Goal: Task Accomplishment & Management: Complete application form

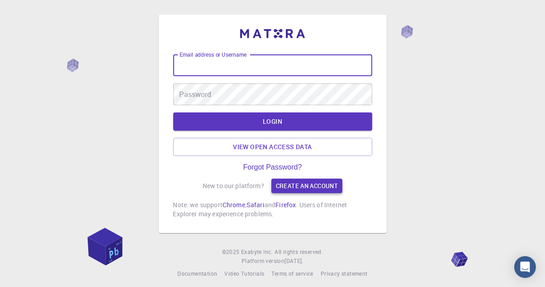
click at [322, 193] on link "Create an account" at bounding box center [307, 185] width 71 height 14
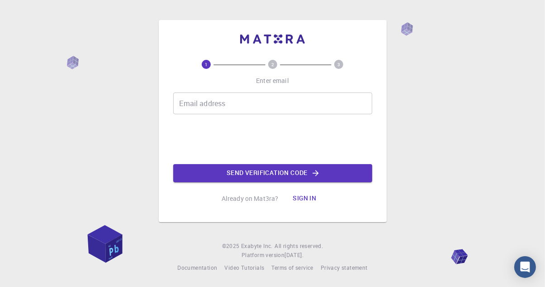
scroll to position [2, 0]
click at [210, 107] on div "Email address Email address" at bounding box center [272, 103] width 199 height 22
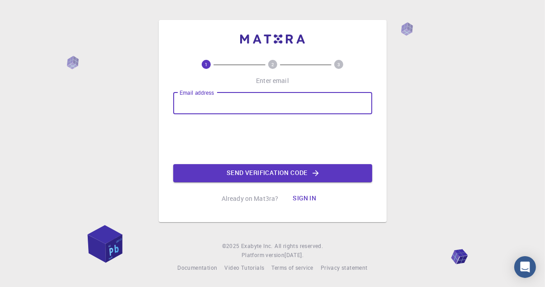
type input "[EMAIL_ADDRESS][DOMAIN_NAME]"
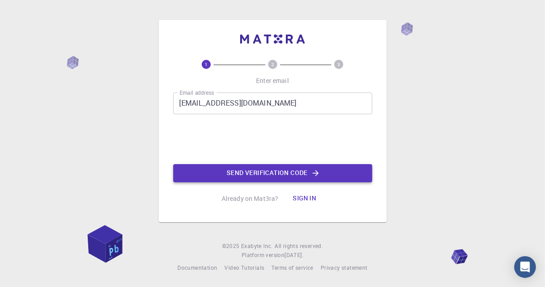
click at [204, 174] on button "Send verification code" at bounding box center [272, 173] width 199 height 18
click at [185, 178] on button "Send verification code" at bounding box center [272, 173] width 199 height 18
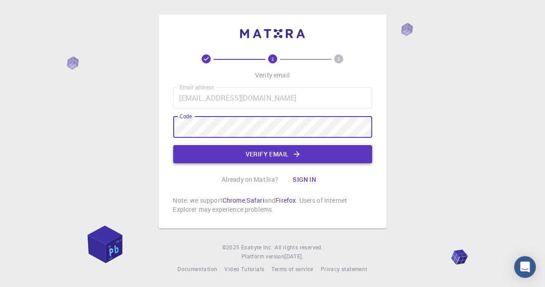
click at [320, 157] on button "Verify email" at bounding box center [272, 154] width 199 height 18
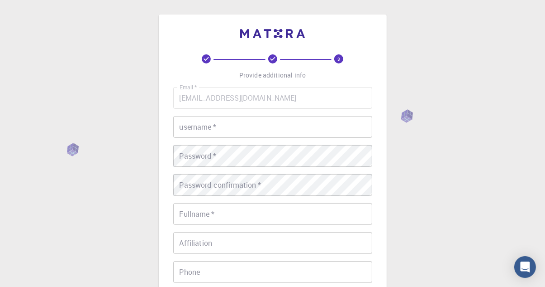
click at [285, 124] on input "username   *" at bounding box center [272, 127] width 199 height 22
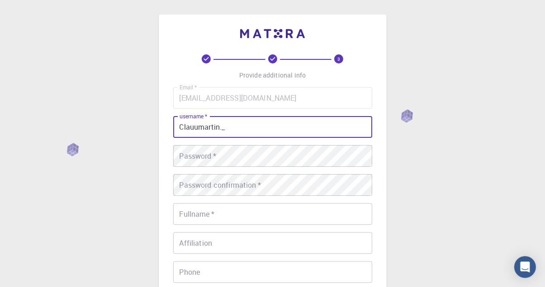
type input "Clauumartin._"
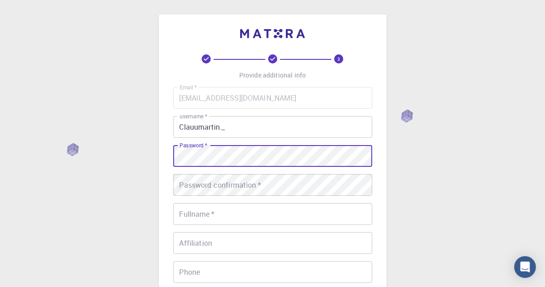
click at [189, 184] on div "Password confirmation   * Password confirmation   *" at bounding box center [272, 185] width 199 height 22
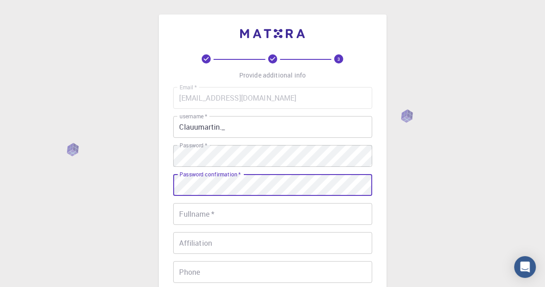
click at [268, 222] on input "Fullname   *" at bounding box center [272, 214] width 199 height 22
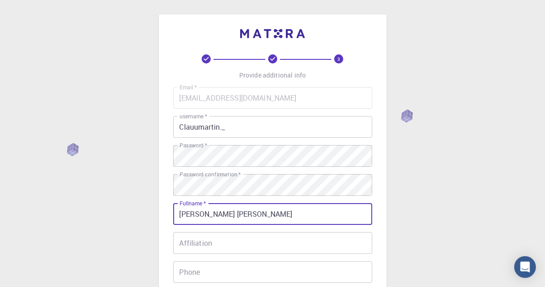
type input "[PERSON_NAME] [PERSON_NAME]"
click at [323, 246] on input "Affiliation" at bounding box center [272, 243] width 199 height 22
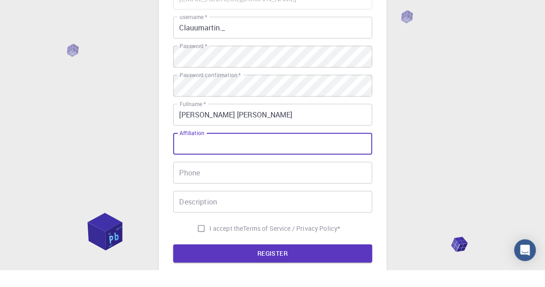
scroll to position [94, 0]
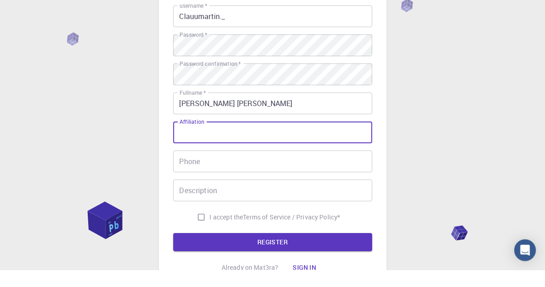
click at [312, 177] on input "Phone" at bounding box center [272, 178] width 199 height 22
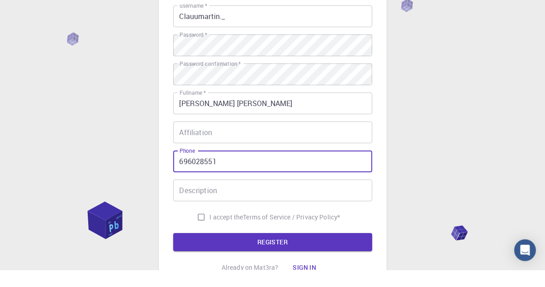
type input "696028551"
click at [319, 217] on input "Description" at bounding box center [272, 207] width 199 height 22
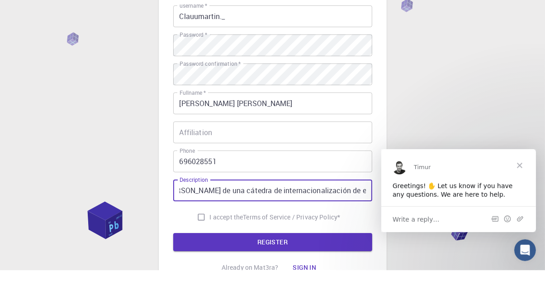
scroll to position [0, 238]
type input "soy una estudiante de marketing e investigación de mercados. Soy [PERSON_NAME] …"
click at [199, 230] on input "I accept the Terms of Service / Privacy Policy *" at bounding box center [201, 233] width 17 height 17
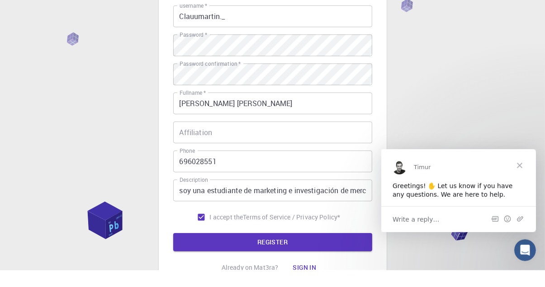
scroll to position [94, 0]
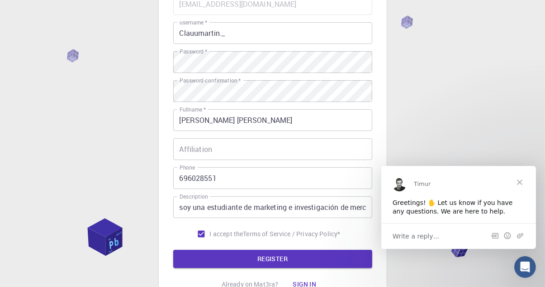
click at [200, 242] on input "I accept the Terms of Service / Privacy Policy *" at bounding box center [201, 233] width 17 height 17
click at [204, 235] on input "I accept the Terms of Service / Privacy Policy *" at bounding box center [201, 233] width 17 height 17
checkbox input "true"
click at [204, 257] on button "REGISTER" at bounding box center [272, 258] width 199 height 18
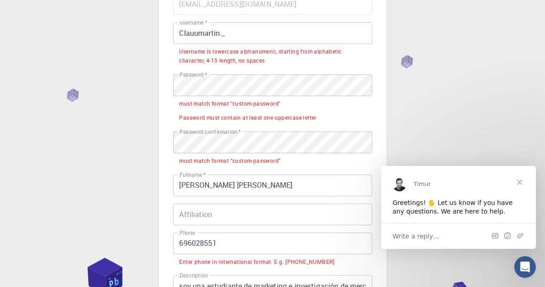
click at [275, 36] on input "Clauumartin._" at bounding box center [272, 33] width 199 height 22
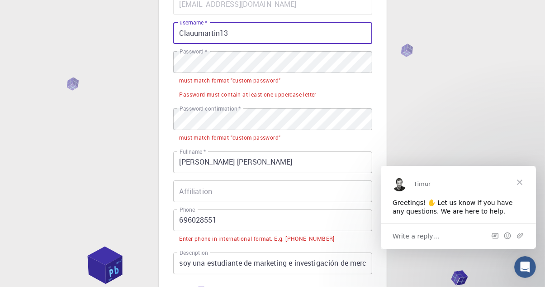
type input "Clauumartin13"
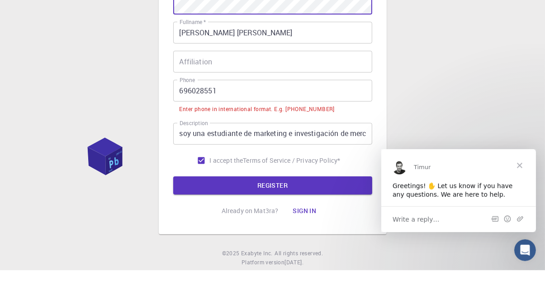
scroll to position [187, 0]
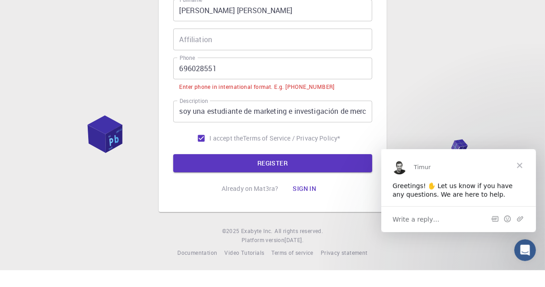
click at [325, 81] on input "696028551" at bounding box center [272, 85] width 199 height 22
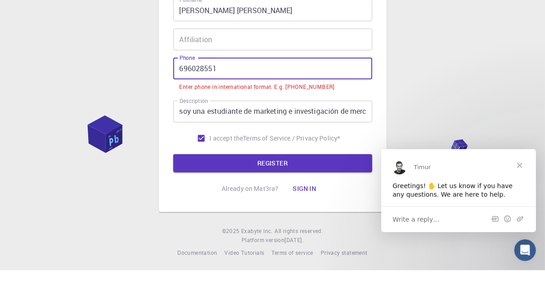
click at [185, 86] on input "696028551" at bounding box center [272, 85] width 199 height 22
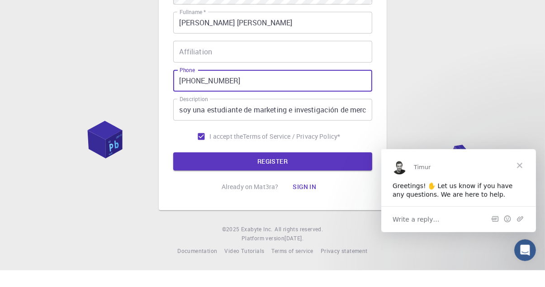
scroll to position [174, 0]
type input "[PHONE_NUMBER]"
click at [304, 186] on button "REGISTER" at bounding box center [272, 178] width 199 height 18
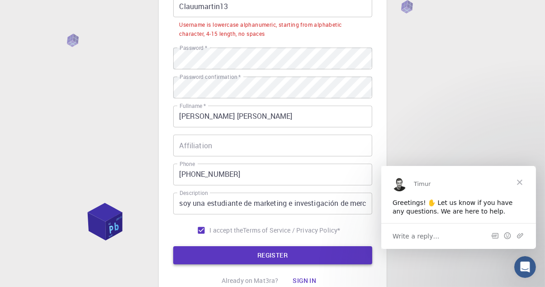
scroll to position [98, 0]
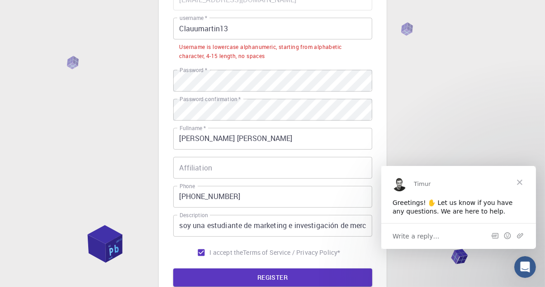
click at [336, 38] on input "Clauumartin13" at bounding box center [272, 29] width 199 height 22
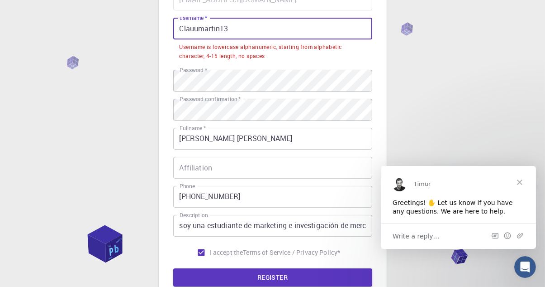
click at [183, 29] on input "Clauumartin13" at bounding box center [272, 29] width 199 height 22
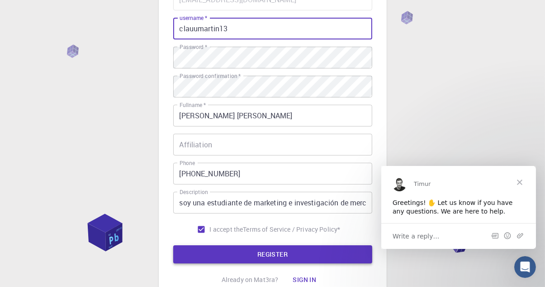
type input "clauumartin13"
click at [287, 252] on button "REGISTER" at bounding box center [272, 254] width 199 height 18
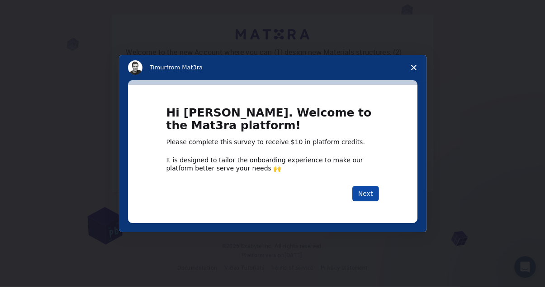
click at [371, 187] on button "Next" at bounding box center [366, 193] width 27 height 15
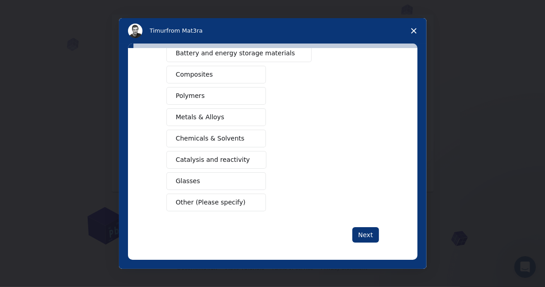
scroll to position [149, 0]
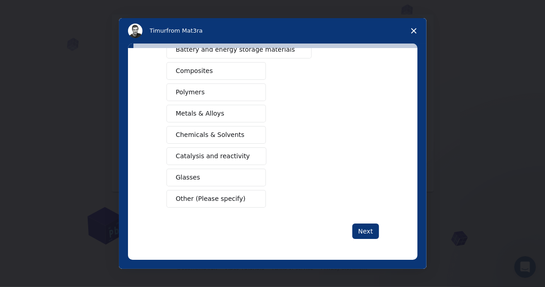
click at [246, 199] on button "Other (Please specify)" at bounding box center [217, 199] width 100 height 18
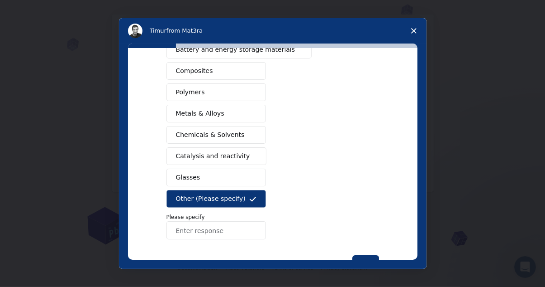
click at [249, 229] on input "Enter response" at bounding box center [217, 230] width 100 height 18
type input "b"
type input "marketing"
click at [369, 260] on div "What type(s) of materials are you interested in? Semiconductors Solar energy ma…" at bounding box center [273, 155] width 308 height 225
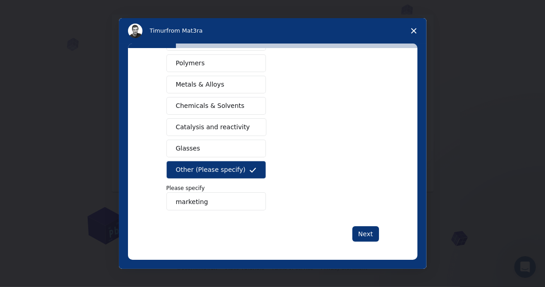
scroll to position [177, 0]
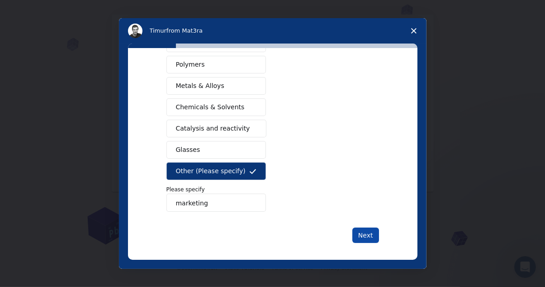
click at [367, 237] on button "Next" at bounding box center [366, 234] width 27 height 15
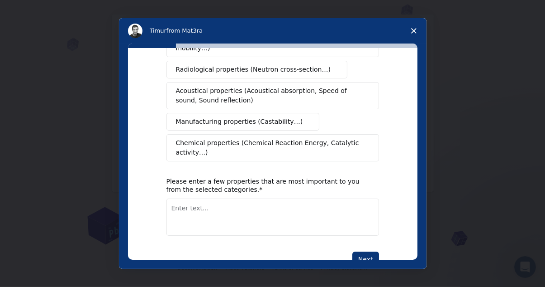
scroll to position [190, 0]
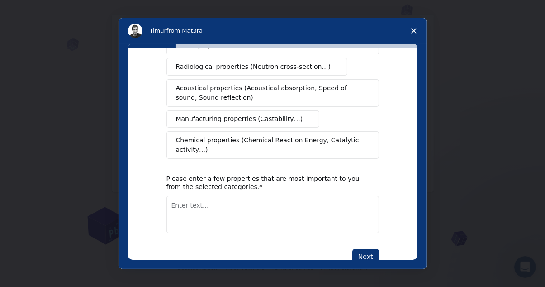
click at [322, 197] on textarea "Enter text..." at bounding box center [273, 214] width 213 height 37
type textarea "none"
click at [368, 249] on button "Next" at bounding box center [366, 256] width 27 height 15
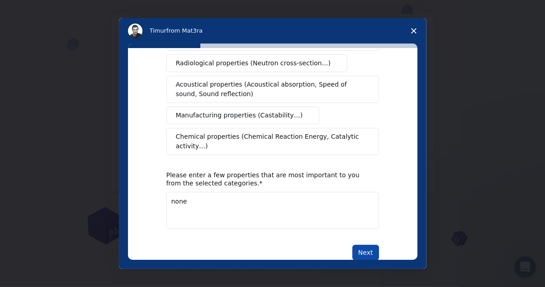
scroll to position [216, 0]
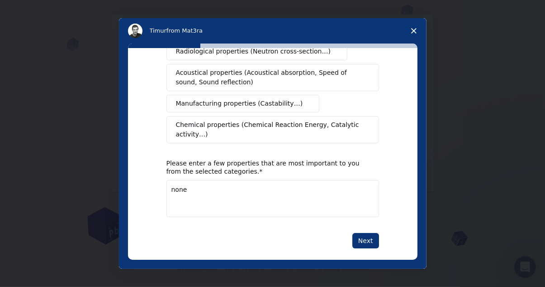
click at [299, 183] on textarea "none" at bounding box center [273, 198] width 213 height 37
click at [364, 233] on button "Next" at bounding box center [366, 240] width 27 height 15
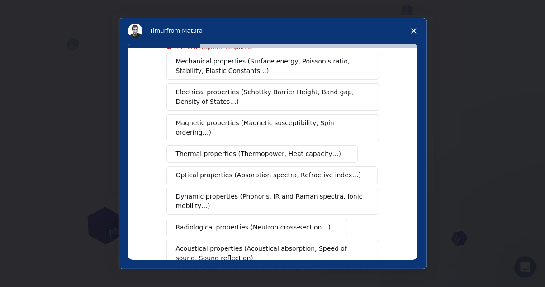
scroll to position [0, 0]
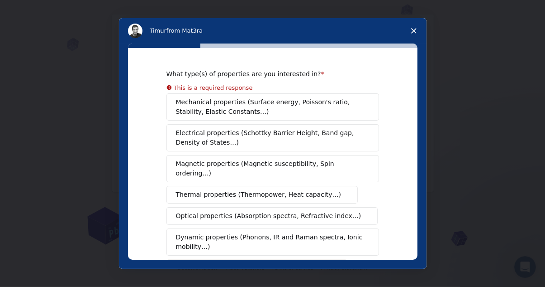
click at [402, 30] on span "Close survey" at bounding box center [414, 30] width 25 height 25
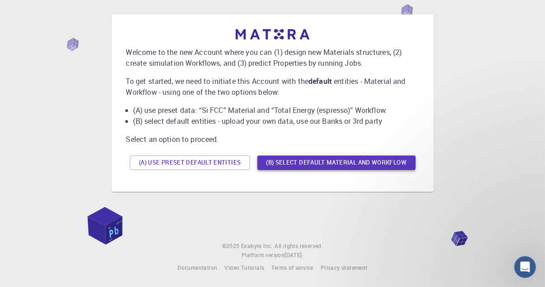
click at [401, 166] on button "(B) Select default material and workflow" at bounding box center [337, 162] width 158 height 14
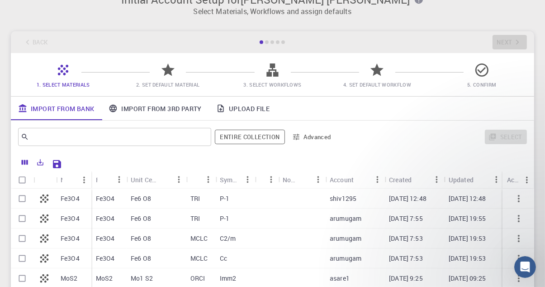
scroll to position [19, 0]
